Goal: Navigation & Orientation: Find specific page/section

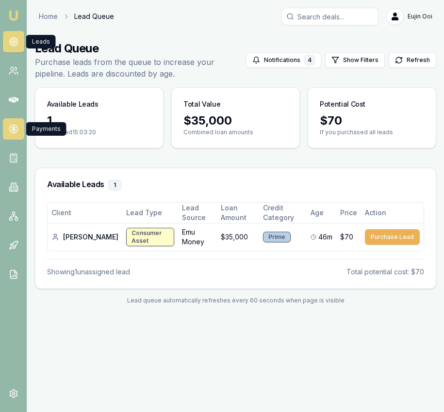
click at [21, 137] on link at bounding box center [13, 128] width 21 height 21
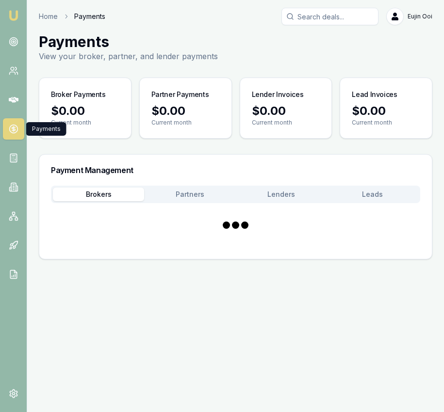
click at [21, 137] on link at bounding box center [13, 128] width 21 height 21
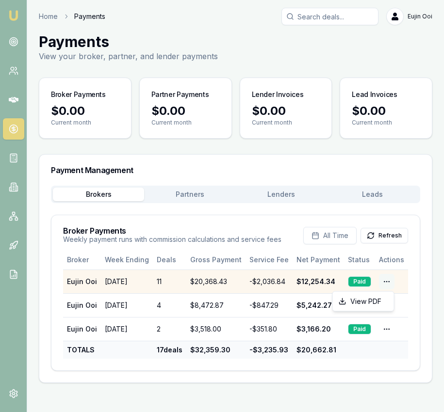
click at [384, 283] on html "Emu Broker Home Payments [PERSON_NAME] Toggle Menu Payments View your broker, p…" at bounding box center [222, 206] width 444 height 412
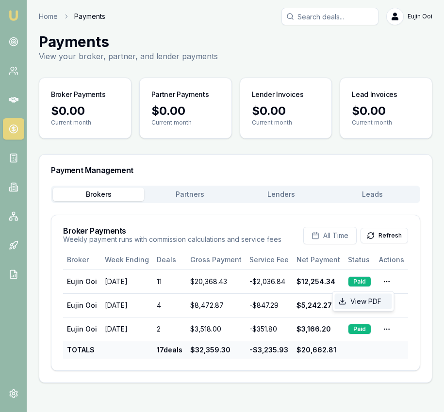
click at [369, 300] on div "View PDF" at bounding box center [362, 302] width 57 height 16
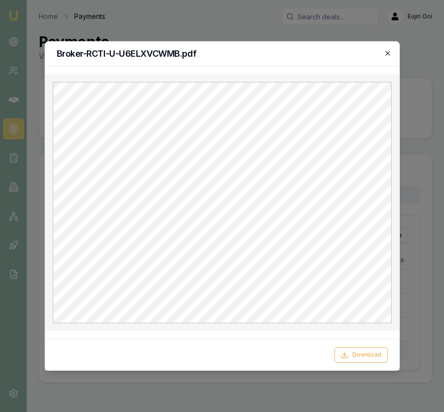
click at [389, 49] on icon "button" at bounding box center [387, 53] width 8 height 8
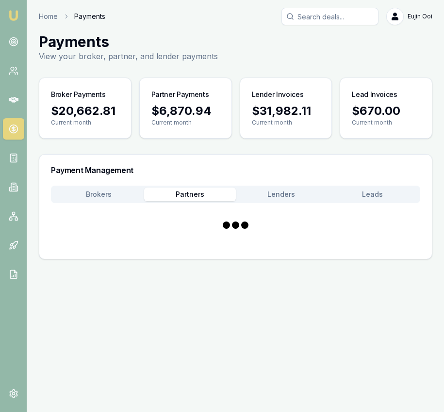
click at [197, 195] on button "Partners" at bounding box center [189, 195] width 91 height 14
click at [114, 191] on button "Brokers" at bounding box center [98, 195] width 91 height 14
click at [194, 191] on button "Partners" at bounding box center [189, 195] width 91 height 14
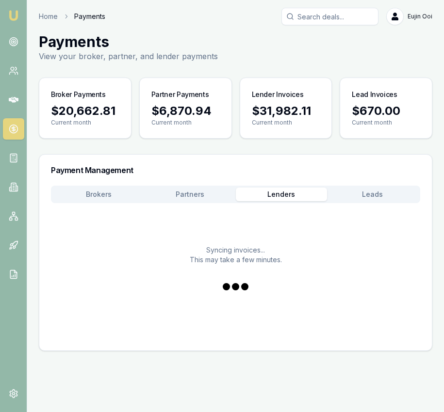
click at [287, 192] on button "Lenders" at bounding box center [281, 195] width 91 height 14
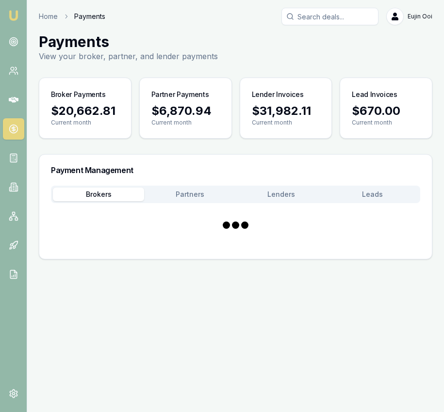
click at [117, 195] on button "Brokers" at bounding box center [98, 195] width 91 height 14
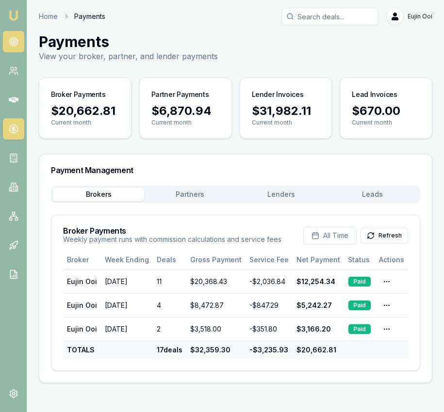
click at [18, 40] on link at bounding box center [13, 41] width 21 height 21
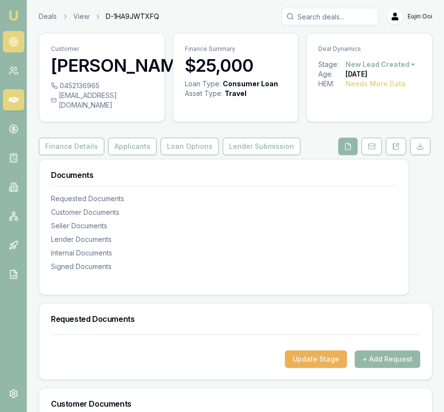
scroll to position [55, 0]
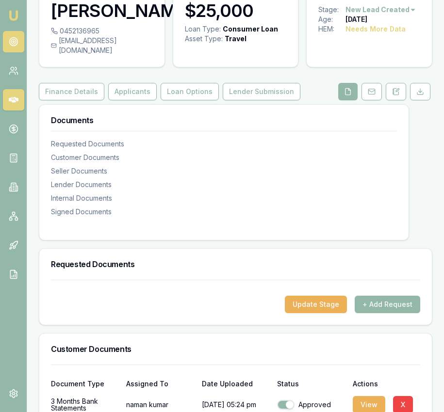
click at [7, 44] on link at bounding box center [13, 41] width 21 height 21
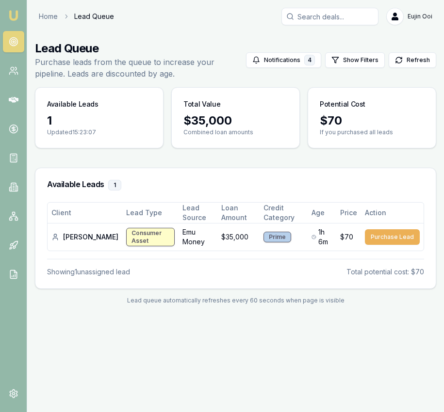
click at [15, 6] on nav "Emu Broker" at bounding box center [13, 146] width 27 height 293
click at [15, 16] on img at bounding box center [14, 16] width 12 height 12
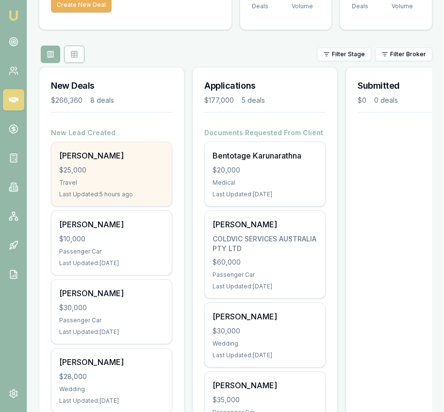
scroll to position [81, 0]
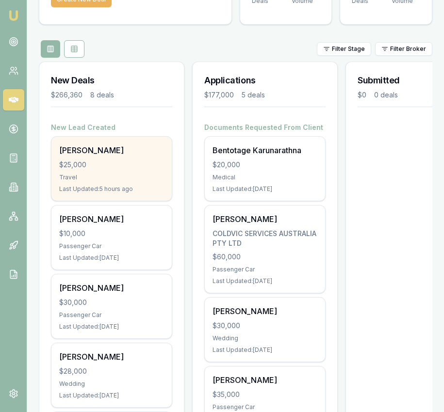
click at [141, 180] on div "Travel" at bounding box center [111, 178] width 105 height 8
